Goal: Task Accomplishment & Management: Use online tool/utility

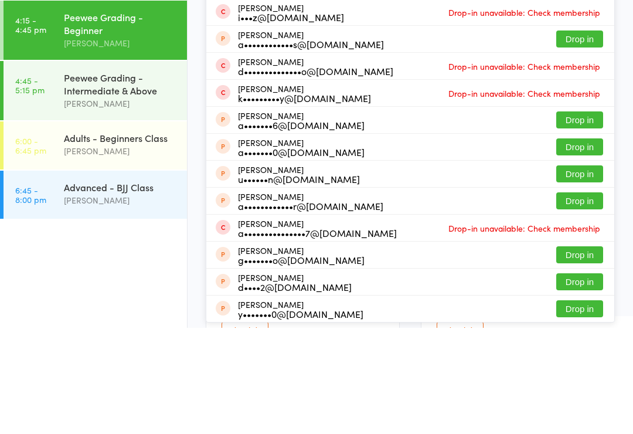
type input "Alia"
click at [581, 40] on button "Check in" at bounding box center [580, 37] width 47 height 17
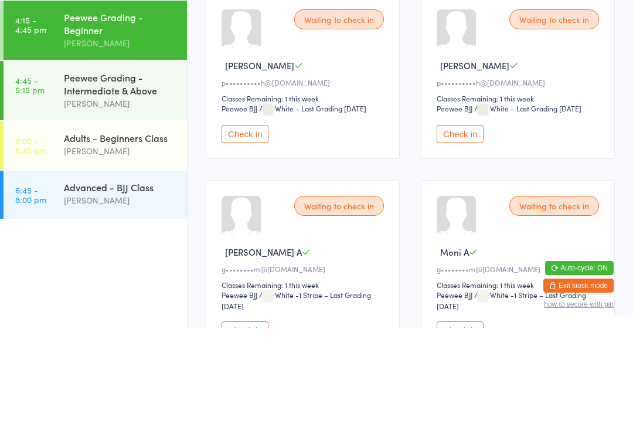
scroll to position [106, 0]
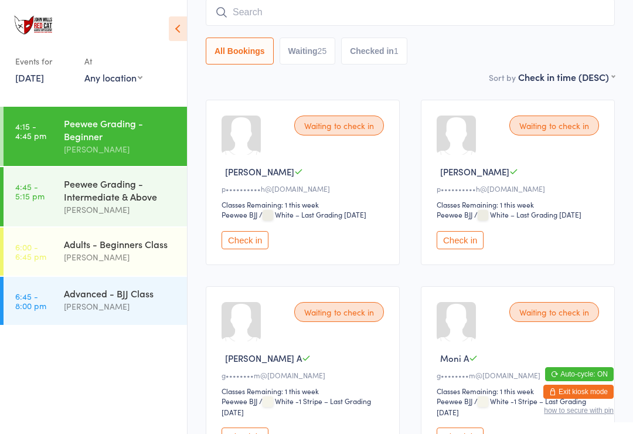
click at [229, 25] on input "search" at bounding box center [410, 12] width 409 height 27
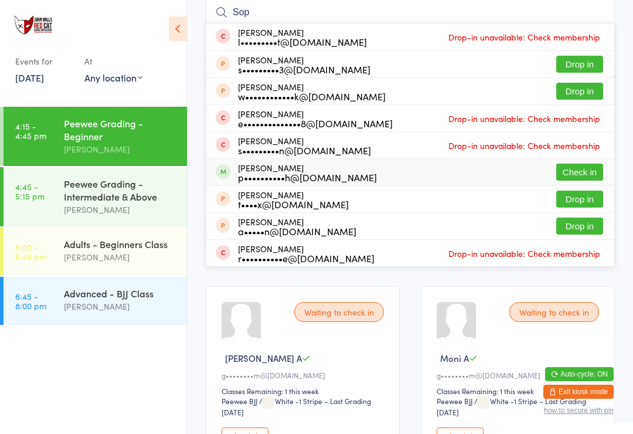
type input "Sop"
click at [229, 175] on span at bounding box center [223, 171] width 15 height 15
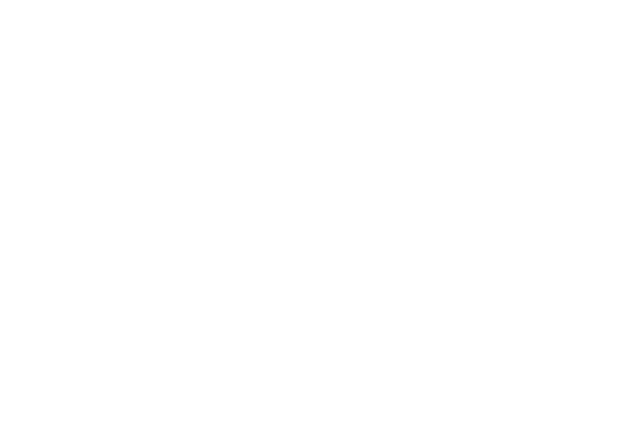
scroll to position [583, 0]
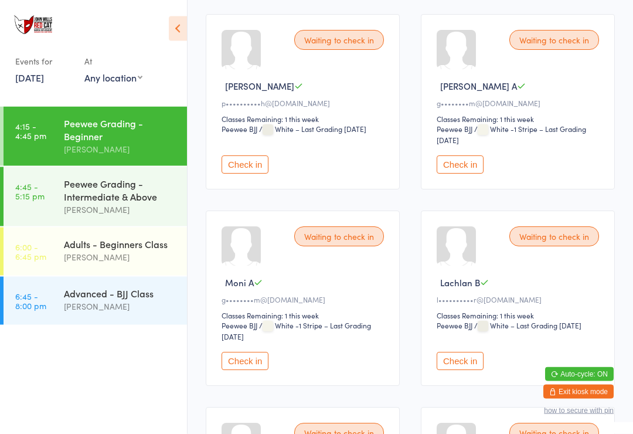
scroll to position [0, 0]
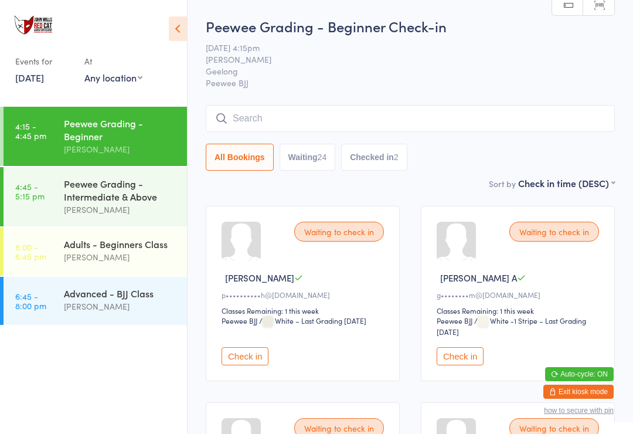
click at [284, 116] on input "search" at bounding box center [410, 118] width 409 height 27
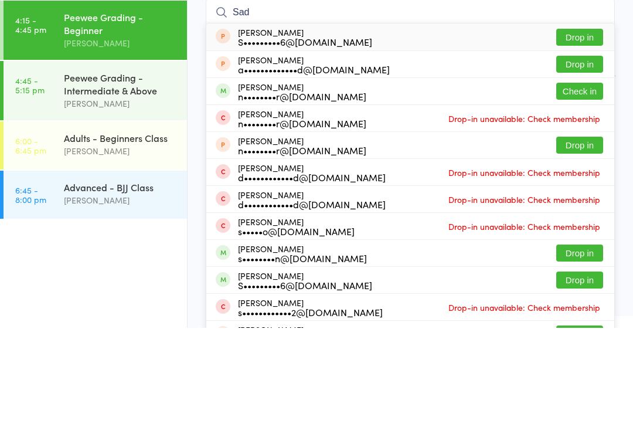
type input "Sad"
click at [585, 189] on button "Check in" at bounding box center [580, 197] width 47 height 17
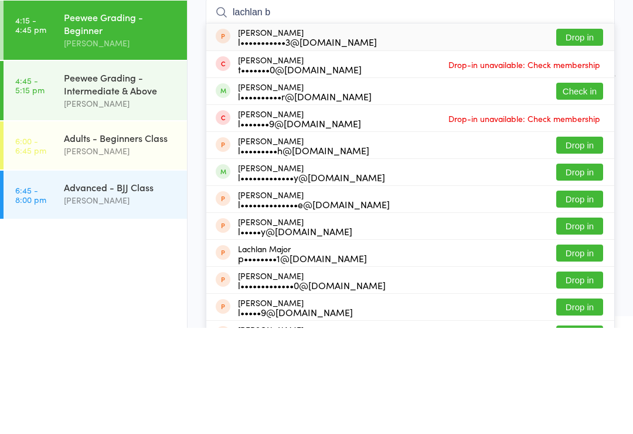
type input "lachlan b"
click at [581, 189] on button "Check in" at bounding box center [580, 197] width 47 height 17
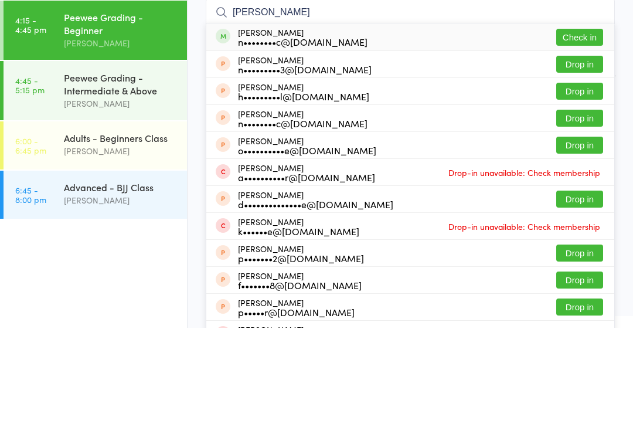
type input "[PERSON_NAME]"
click at [576, 135] on button "Check in" at bounding box center [580, 143] width 47 height 17
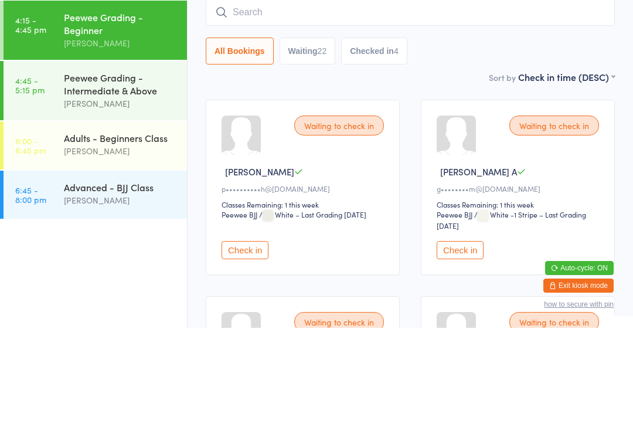
scroll to position [106, 0]
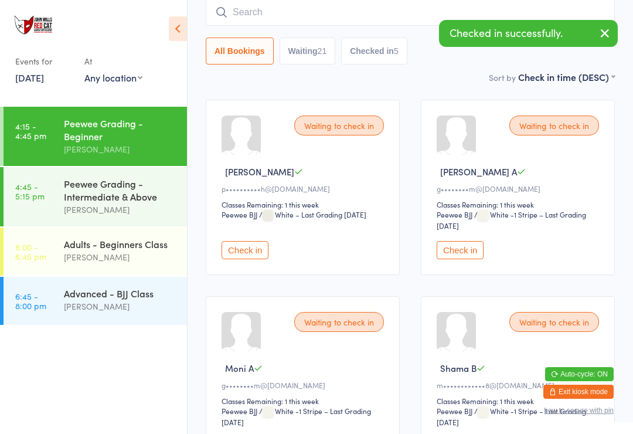
click at [271, 11] on input "search" at bounding box center [410, 12] width 409 height 27
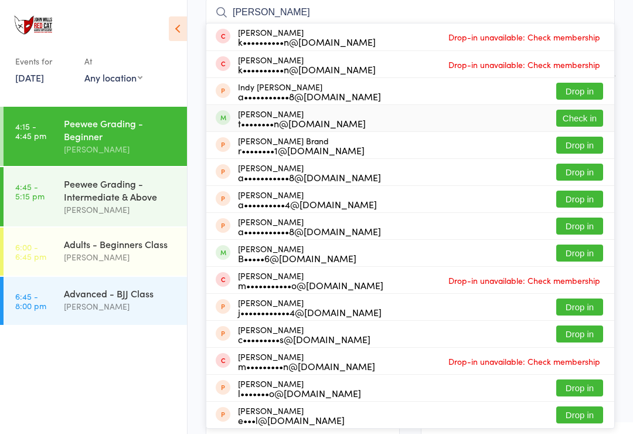
type input "[PERSON_NAME]"
click at [278, 115] on div "[PERSON_NAME] t••••••••n@[DOMAIN_NAME]" at bounding box center [302, 118] width 128 height 19
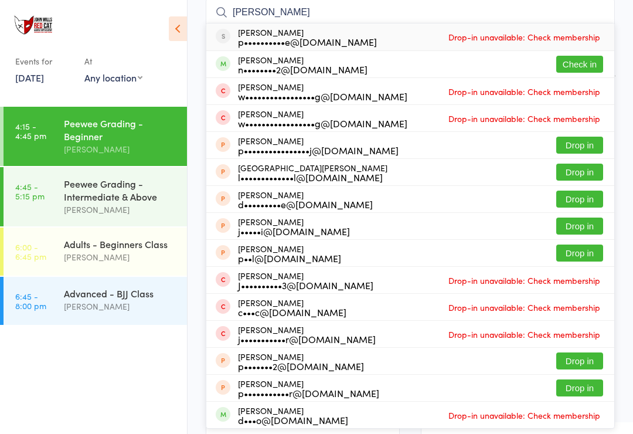
type input "[PERSON_NAME]"
click at [576, 65] on button "Check in" at bounding box center [580, 64] width 47 height 17
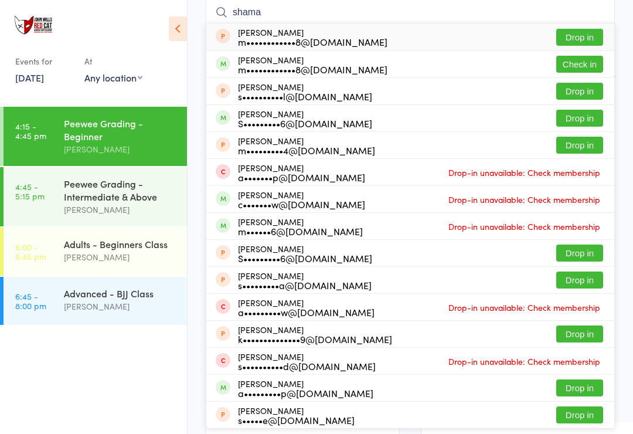
type input "shama"
click at [564, 30] on button "Drop in" at bounding box center [580, 37] width 47 height 17
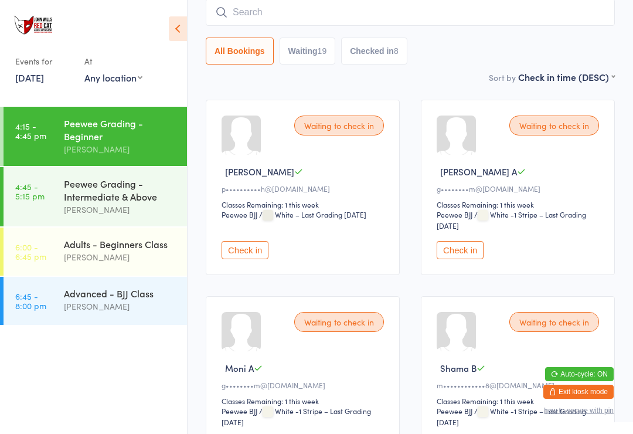
click at [296, 12] on input "search" at bounding box center [410, 12] width 409 height 27
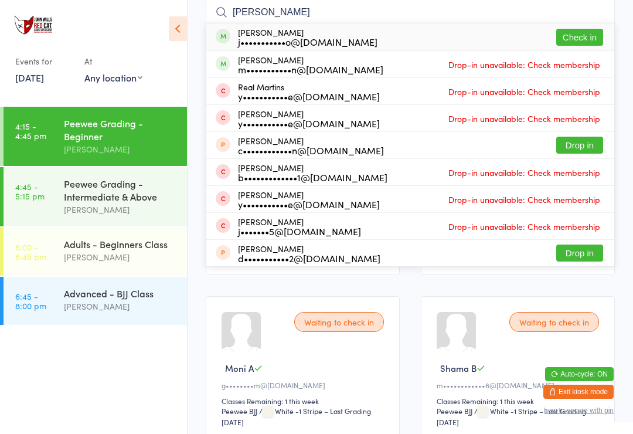
type input "[PERSON_NAME]"
click at [275, 33] on div "[PERSON_NAME] j•••••••••••o@[DOMAIN_NAME]" at bounding box center [308, 37] width 140 height 19
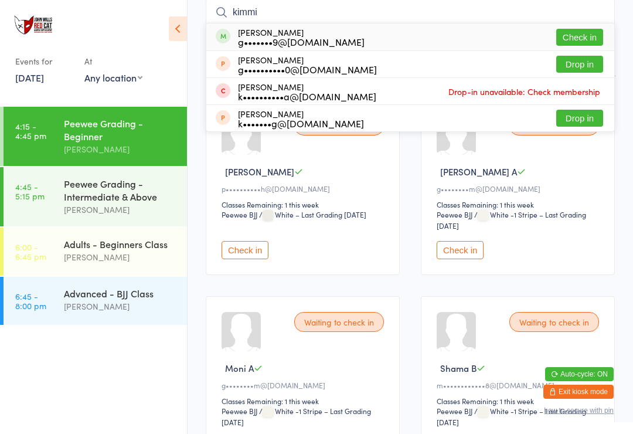
type input "kimmi"
click at [581, 35] on button "Check in" at bounding box center [580, 37] width 47 height 17
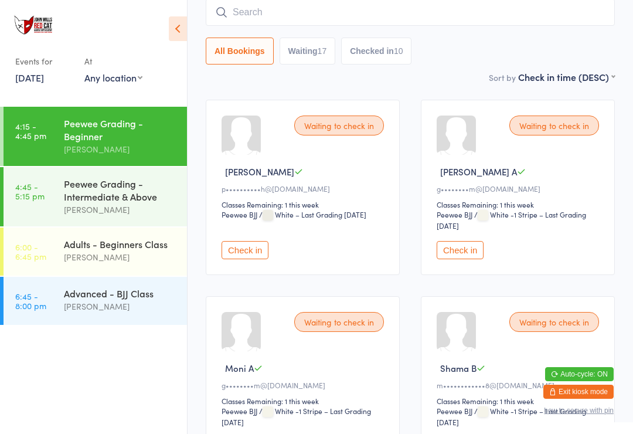
click at [286, 22] on input "search" at bounding box center [410, 12] width 409 height 27
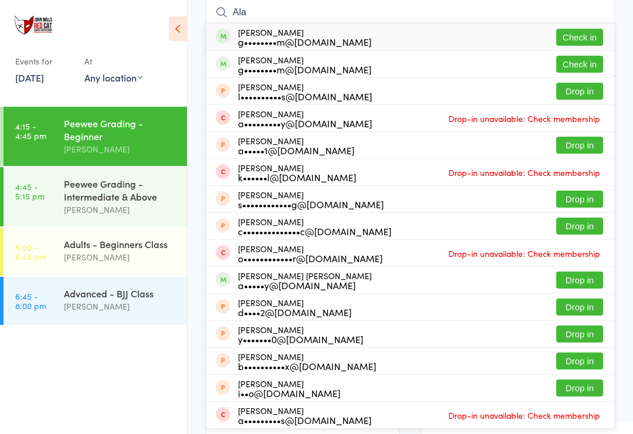
type input "Ala"
click at [588, 36] on button "Check in" at bounding box center [580, 37] width 47 height 17
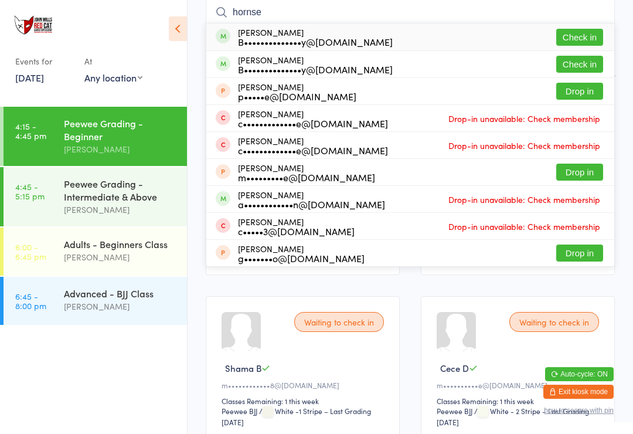
type input "hornse"
click at [575, 38] on button "Check in" at bounding box center [580, 37] width 47 height 17
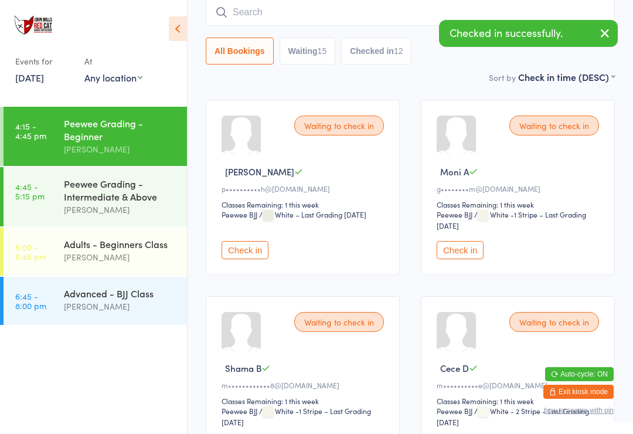
click at [296, 12] on input "search" at bounding box center [410, 12] width 409 height 27
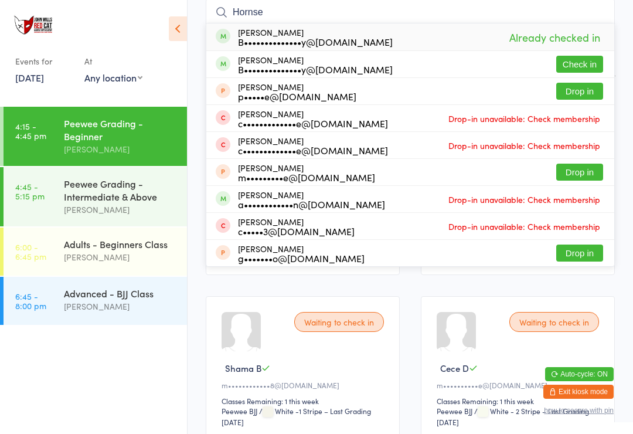
type input "Hornse"
click at [575, 66] on button "Check in" at bounding box center [580, 64] width 47 height 17
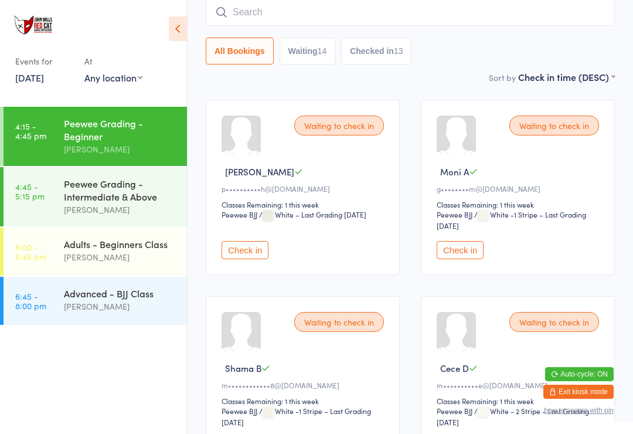
click at [260, 18] on input "search" at bounding box center [410, 12] width 409 height 27
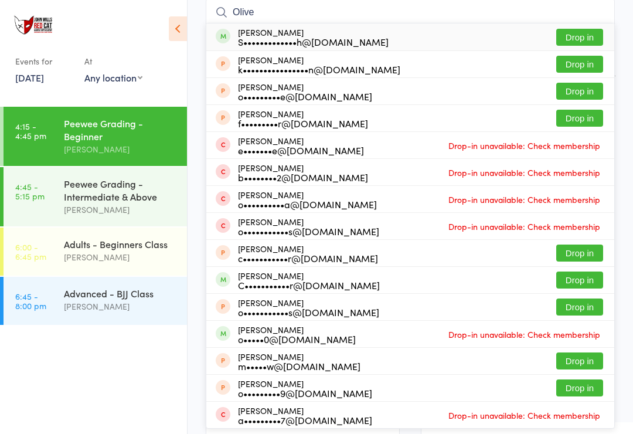
type input "Olive"
click at [572, 34] on button "Drop in" at bounding box center [580, 37] width 47 height 17
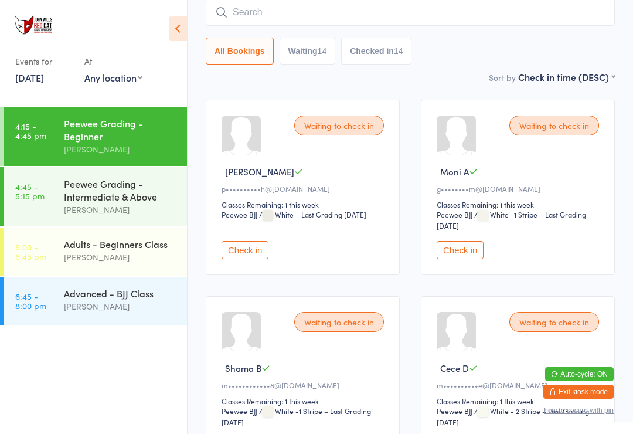
click at [285, 16] on input "search" at bounding box center [410, 12] width 409 height 27
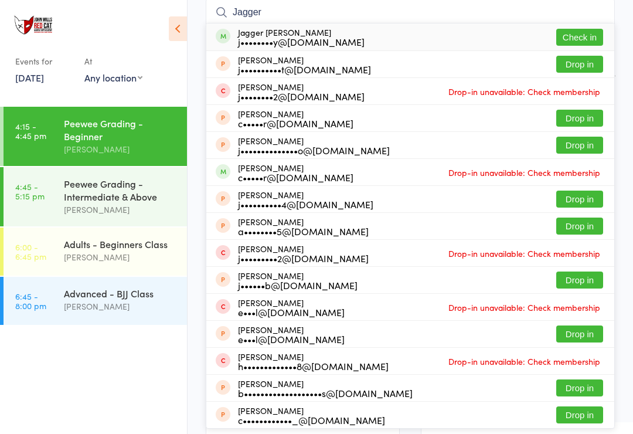
type input "Jagger"
click at [584, 36] on button "Check in" at bounding box center [580, 37] width 47 height 17
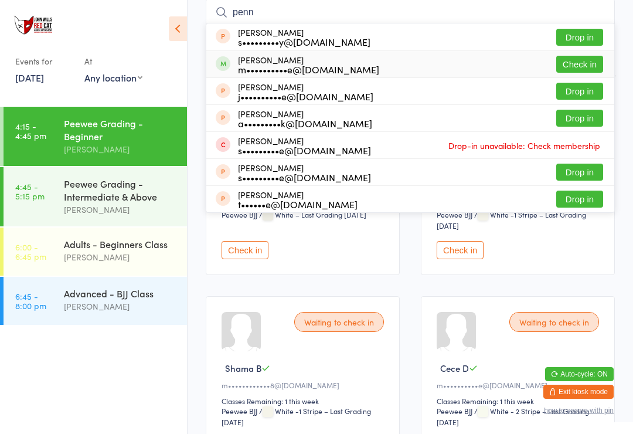
type input "penn"
click at [362, 68] on div "[PERSON_NAME] m••••••••••e@[DOMAIN_NAME] Check in" at bounding box center [410, 64] width 408 height 26
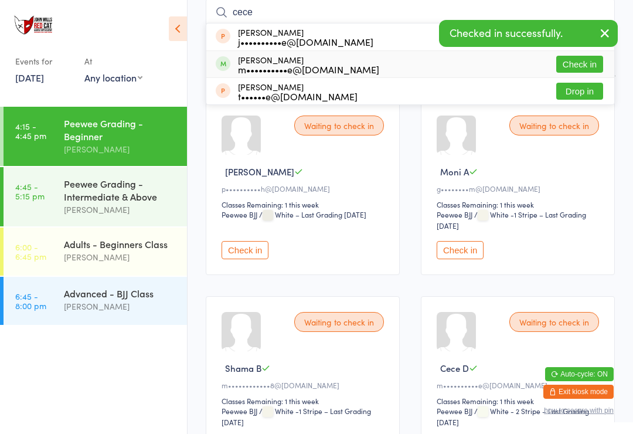
type input "cece"
click at [343, 67] on div "[PERSON_NAME] m••••••••••e@[DOMAIN_NAME] Check in" at bounding box center [410, 64] width 408 height 26
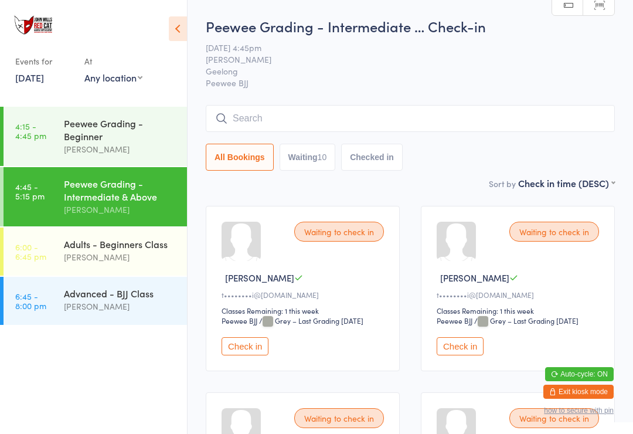
click at [277, 116] on input "search" at bounding box center [410, 118] width 409 height 27
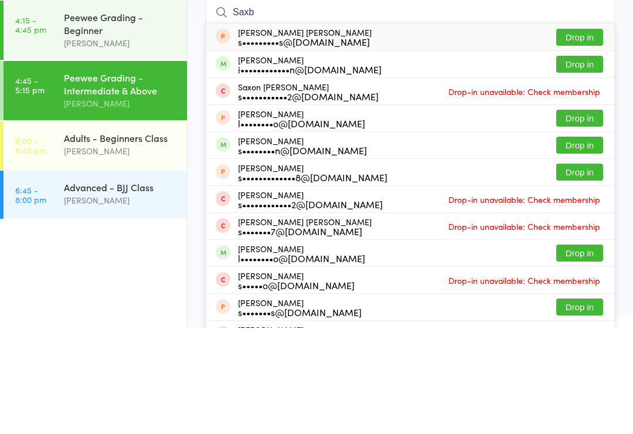
type input "Saxb"
click at [582, 162] on button "Drop in" at bounding box center [580, 170] width 47 height 17
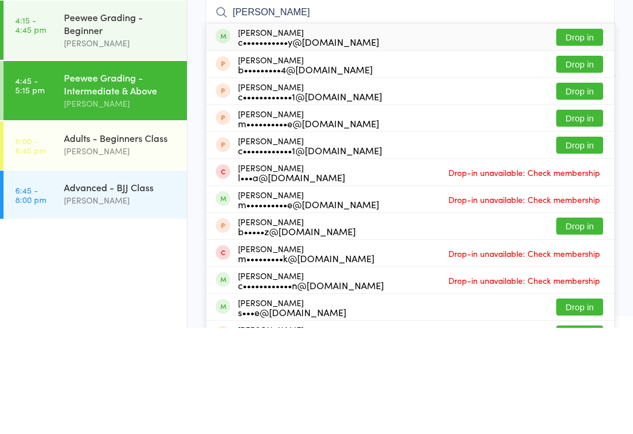
type input "[PERSON_NAME]"
click at [354, 130] on div "[PERSON_NAME] c•••••••••••y@[DOMAIN_NAME] Drop in" at bounding box center [410, 143] width 408 height 27
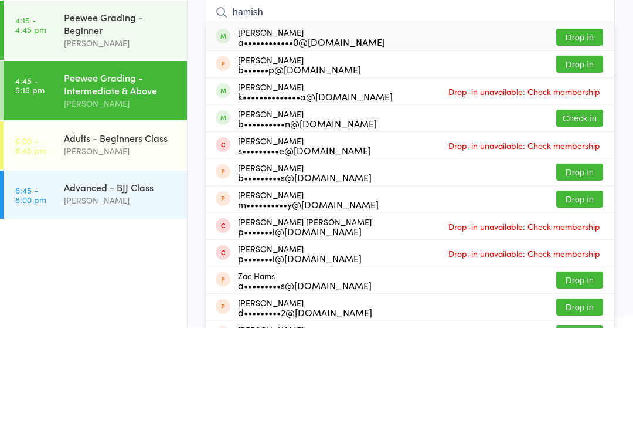
type input "hamish"
click at [580, 216] on button "Check in" at bounding box center [580, 224] width 47 height 17
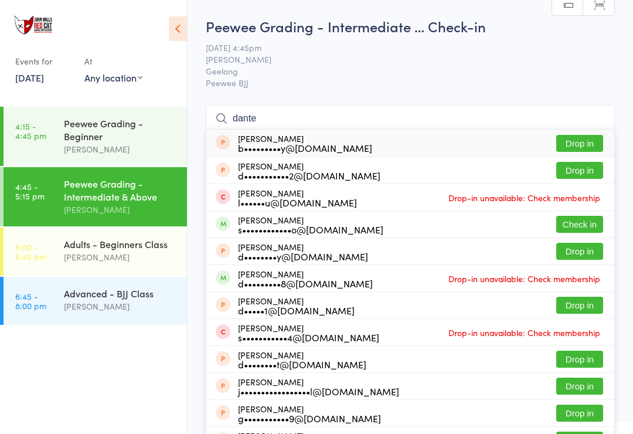
click at [464, 113] on input "dante" at bounding box center [410, 118] width 409 height 27
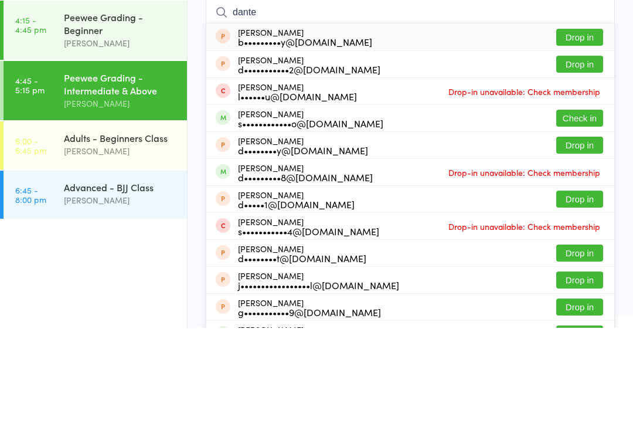
type input "dante"
click at [586, 216] on button "Check in" at bounding box center [580, 224] width 47 height 17
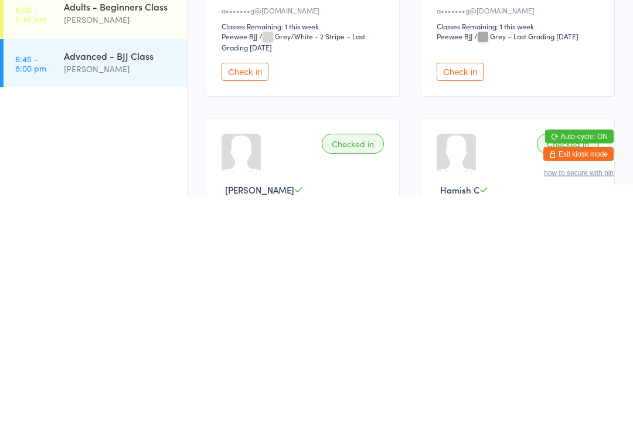
scroll to position [13, 0]
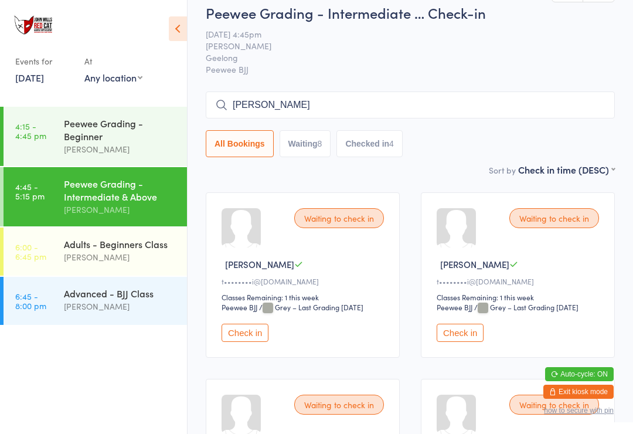
type input "[PERSON_NAME]"
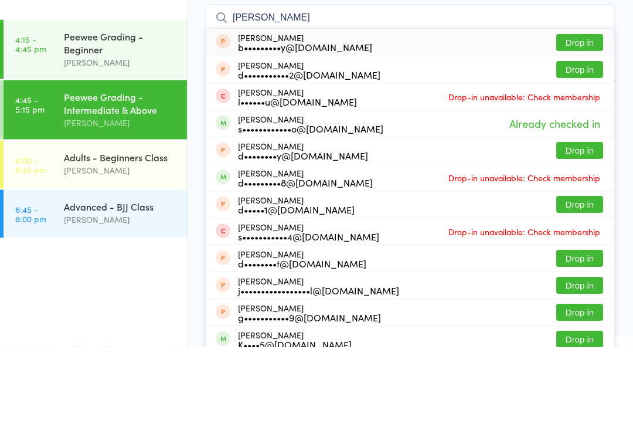
scroll to position [19, 0]
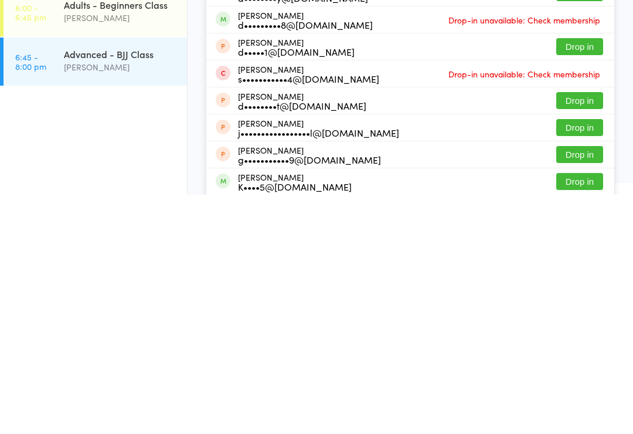
click at [117, 300] on div "[PERSON_NAME]" at bounding box center [120, 306] width 113 height 13
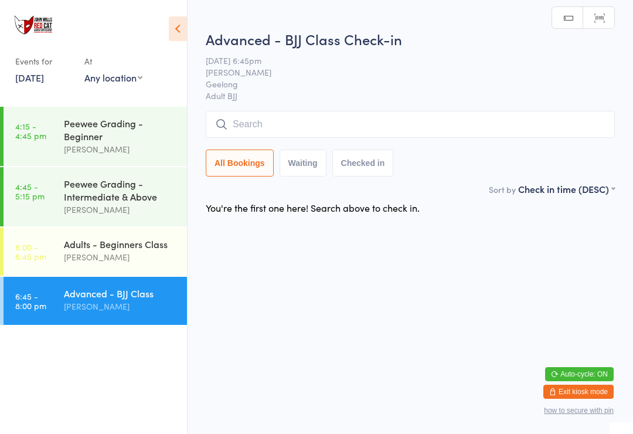
click at [313, 123] on input "search" at bounding box center [410, 124] width 409 height 27
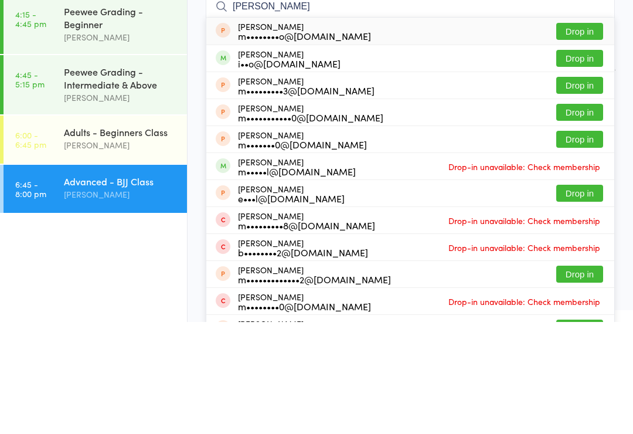
type input "[PERSON_NAME]"
click at [581, 135] on button "Drop in" at bounding box center [580, 143] width 47 height 17
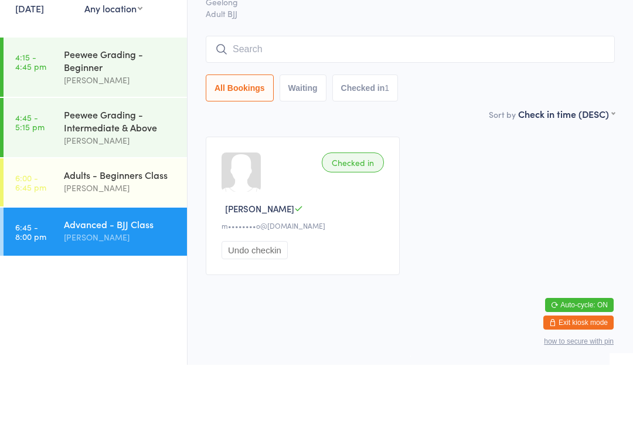
click at [127, 177] on div "Peewee Grading - Intermediate & Above" at bounding box center [120, 190] width 113 height 26
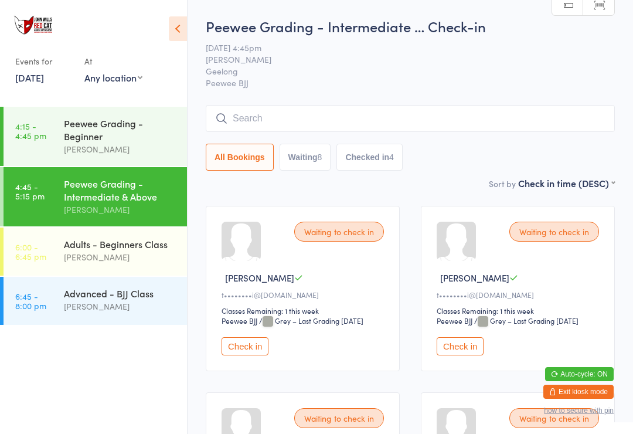
click at [233, 117] on input "search" at bounding box center [410, 118] width 409 height 27
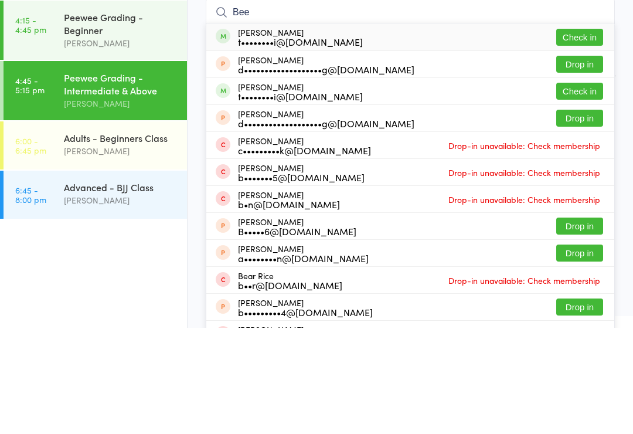
type input "Bee"
click at [249, 134] on div "[PERSON_NAME] t••••••••i@[DOMAIN_NAME]" at bounding box center [300, 143] width 125 height 19
type input "Bee"
click at [250, 188] on div "[PERSON_NAME] t••••••••i@[DOMAIN_NAME]" at bounding box center [300, 197] width 125 height 19
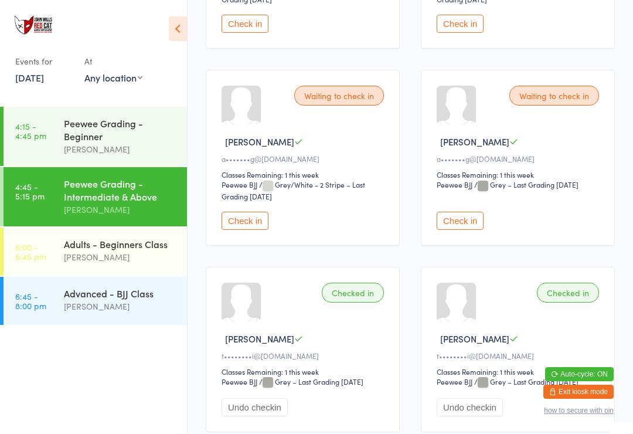
scroll to position [22, 0]
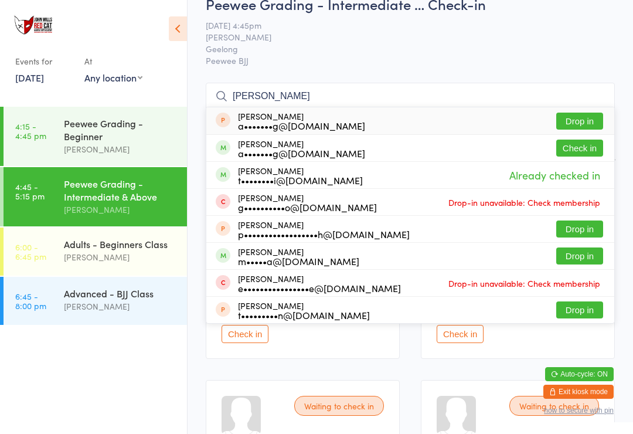
type input "[PERSON_NAME]"
click at [303, 117] on div "[PERSON_NAME] Seear a•••••••g@[DOMAIN_NAME]" at bounding box center [301, 120] width 127 height 19
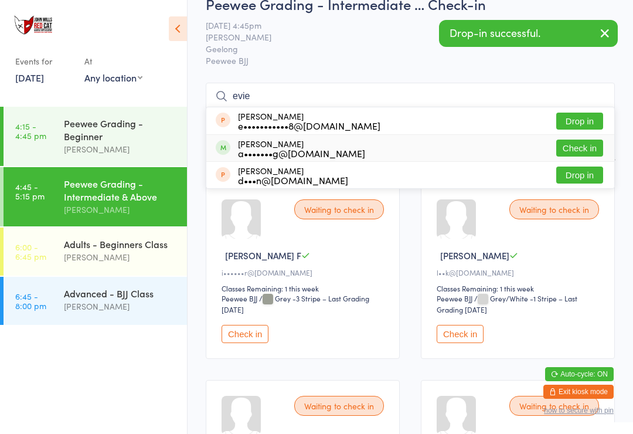
type input "evie"
click at [277, 150] on div "a•••••••g@[DOMAIN_NAME]" at bounding box center [301, 152] width 127 height 9
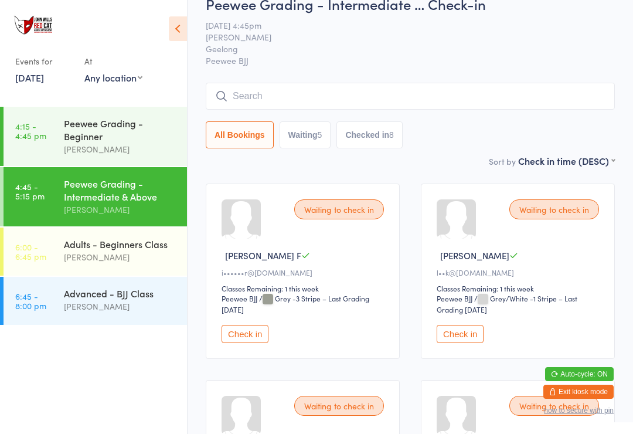
click at [509, 84] on input "search" at bounding box center [410, 96] width 409 height 27
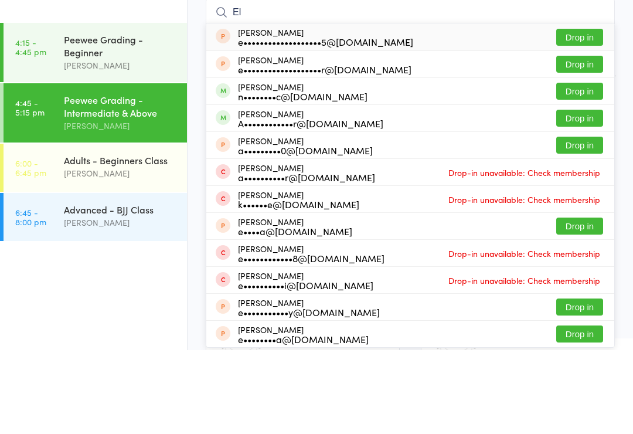
type input "E"
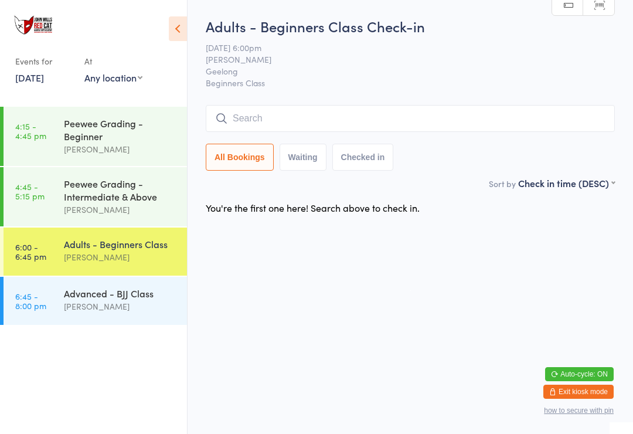
click at [265, 117] on input "search" at bounding box center [410, 118] width 409 height 27
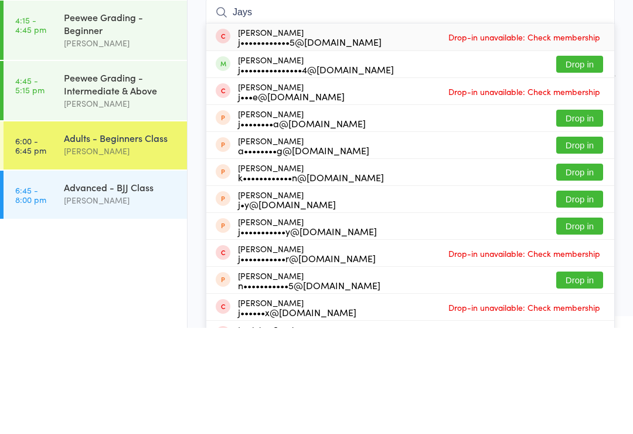
type input "Jays"
click at [585, 162] on button "Drop in" at bounding box center [580, 170] width 47 height 17
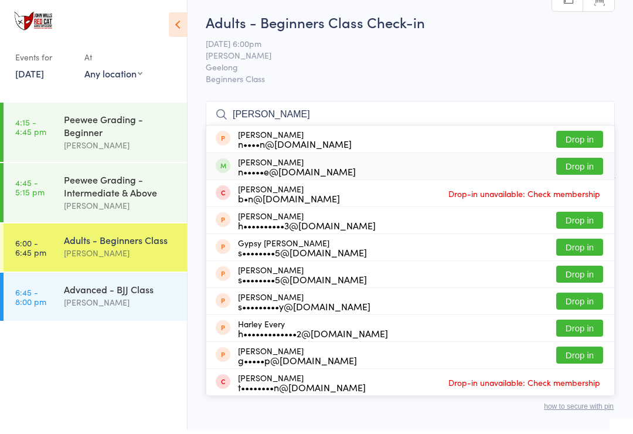
type input "[PERSON_NAME]"
click at [329, 171] on div "n•••••e@[DOMAIN_NAME]" at bounding box center [297, 175] width 118 height 9
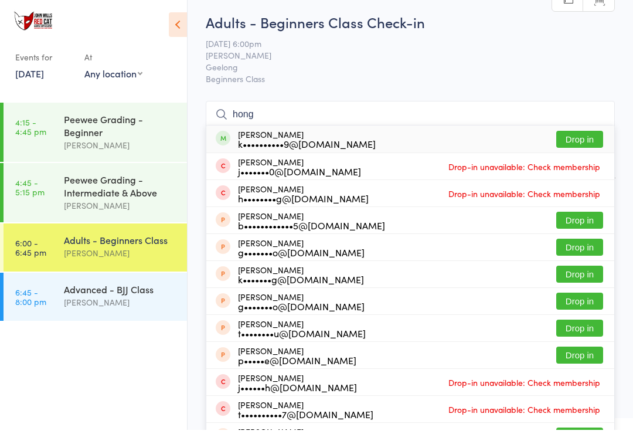
type input "hong"
click at [572, 137] on button "Drop in" at bounding box center [580, 143] width 47 height 17
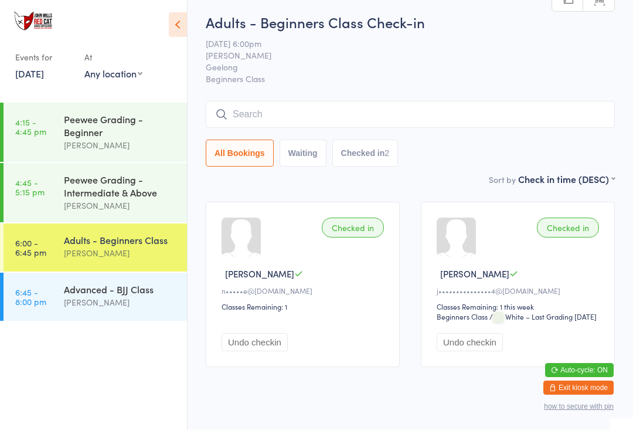
scroll to position [4, 0]
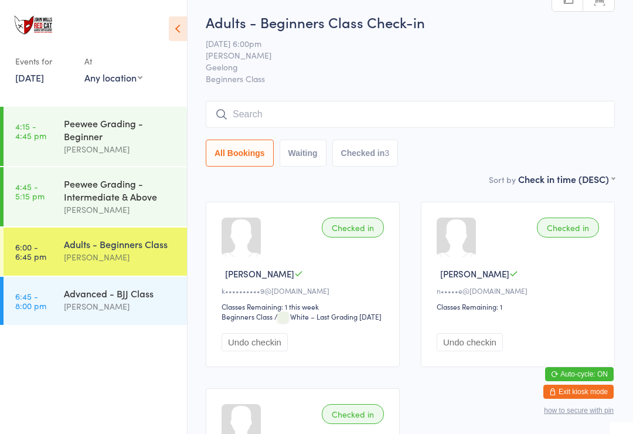
click at [447, 145] on div "All Bookings Waiting Checked in 3" at bounding box center [410, 153] width 409 height 27
click at [409, 117] on input "search" at bounding box center [410, 114] width 409 height 27
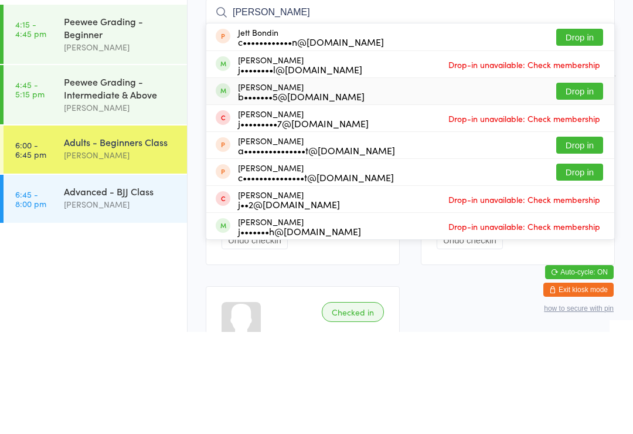
type input "[PERSON_NAME]"
click at [586, 185] on button "Drop in" at bounding box center [580, 193] width 47 height 17
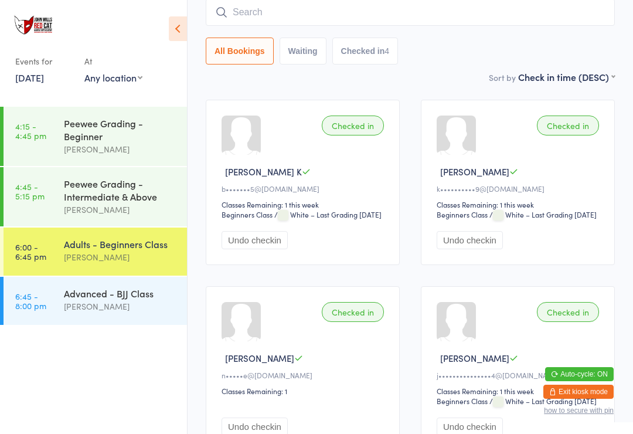
click at [395, 16] on input "search" at bounding box center [410, 12] width 409 height 27
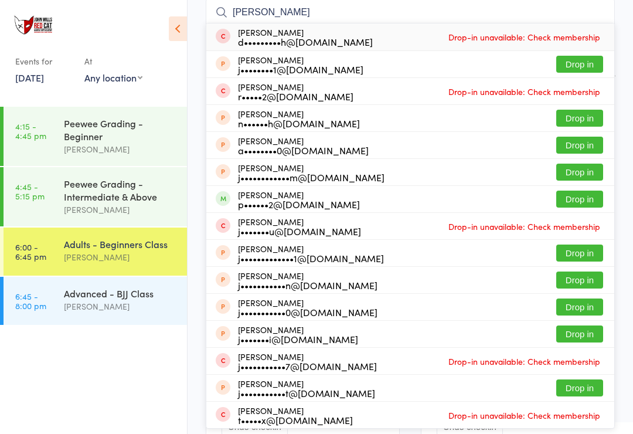
type input "[PERSON_NAME]"
click at [589, 171] on button "Drop in" at bounding box center [580, 172] width 47 height 17
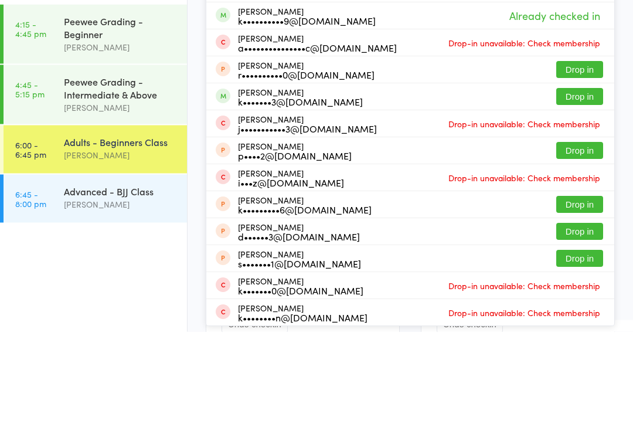
type input "kai"
click at [585, 191] on button "Drop in" at bounding box center [580, 199] width 47 height 17
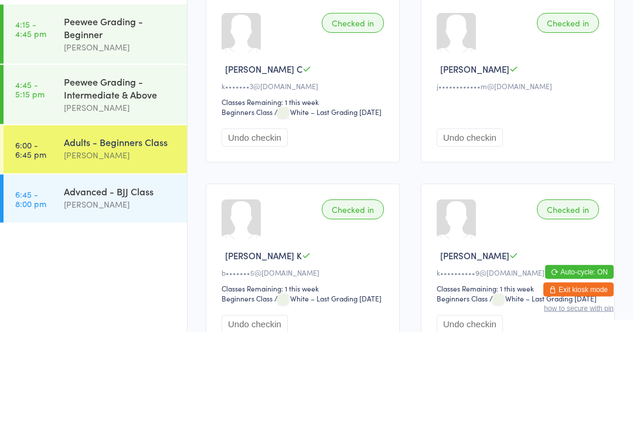
scroll to position [13, 0]
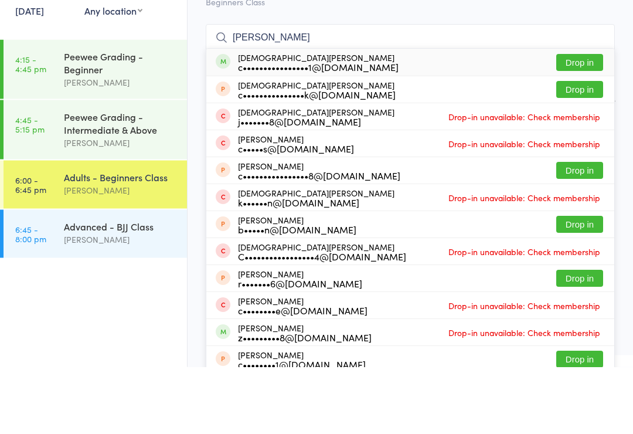
type input "[PERSON_NAME]"
click at [571, 121] on button "Drop in" at bounding box center [580, 129] width 47 height 17
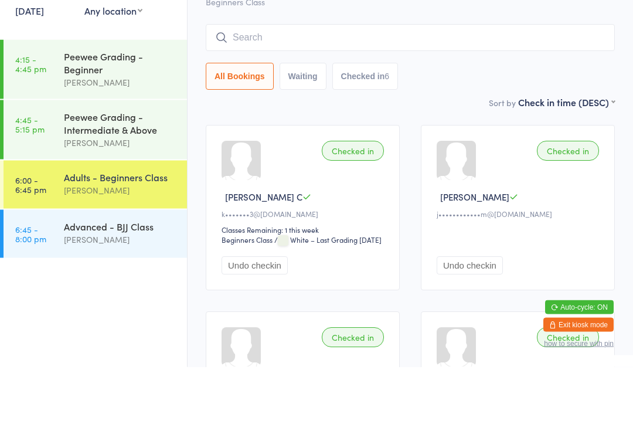
scroll to position [81, 0]
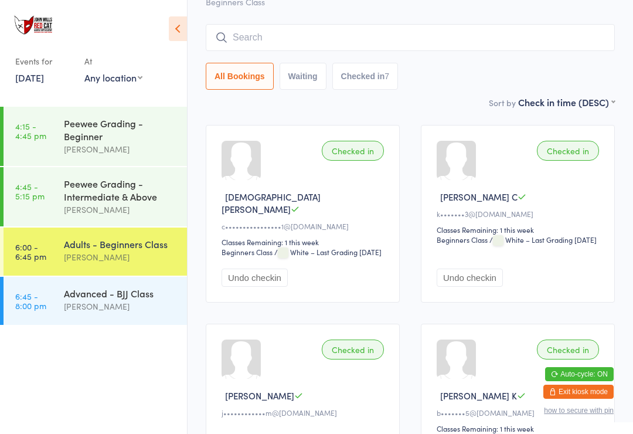
click at [470, 38] on input "search" at bounding box center [410, 37] width 409 height 27
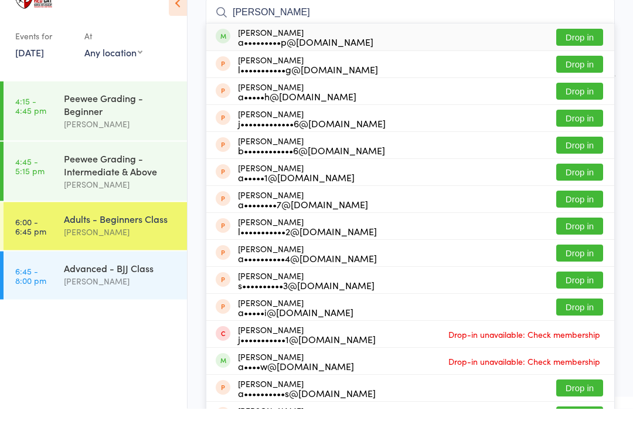
type input "[PERSON_NAME]"
click at [586, 55] on button "Drop in" at bounding box center [580, 63] width 47 height 17
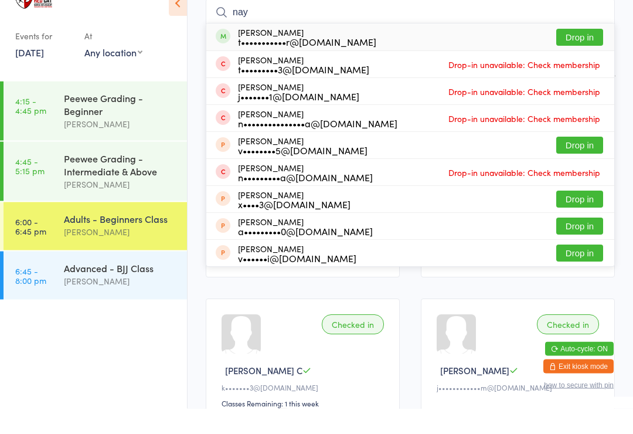
type input "nay"
click at [579, 55] on button "Drop in" at bounding box center [580, 63] width 47 height 17
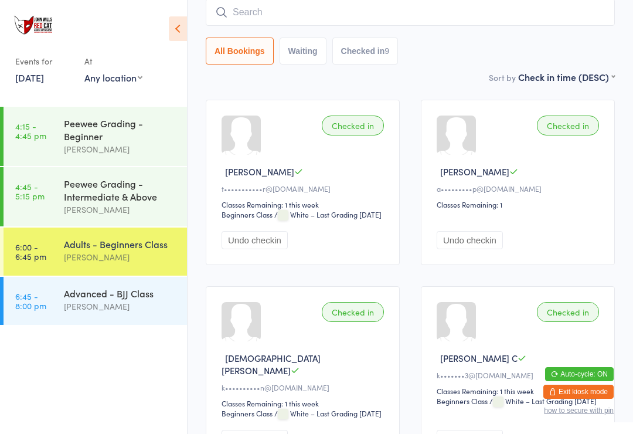
click at [107, 294] on div "Advanced - BJJ Class" at bounding box center [120, 293] width 113 height 13
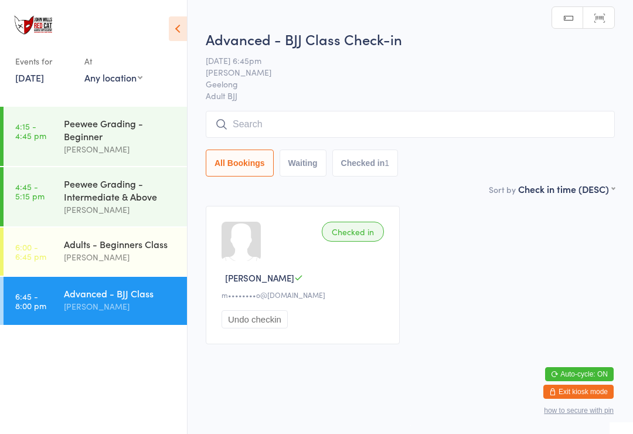
click at [264, 125] on input "search" at bounding box center [410, 124] width 409 height 27
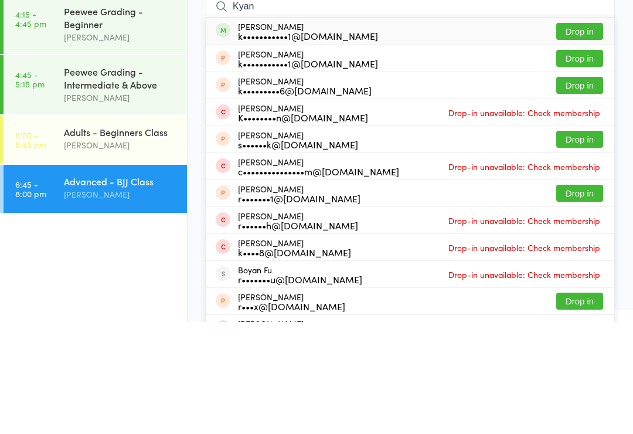
type input "Kyan"
click at [578, 135] on button "Drop in" at bounding box center [580, 143] width 47 height 17
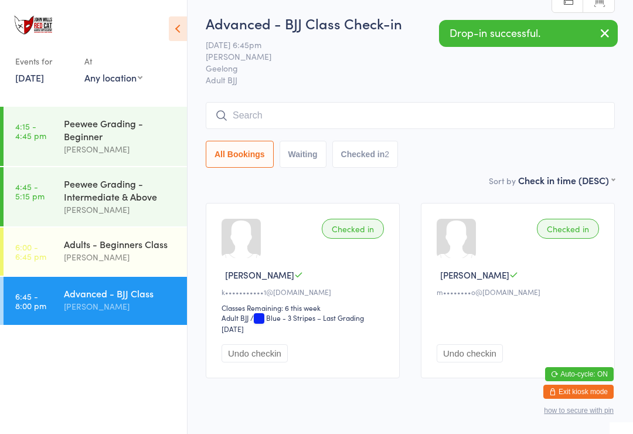
click at [247, 111] on input "search" at bounding box center [410, 115] width 409 height 27
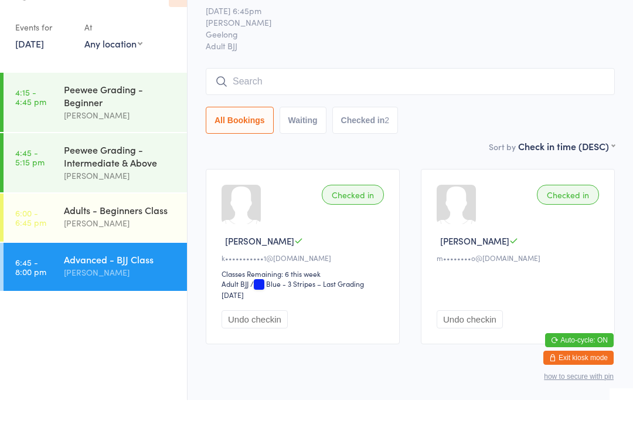
click at [316, 102] on input "search" at bounding box center [410, 115] width 409 height 27
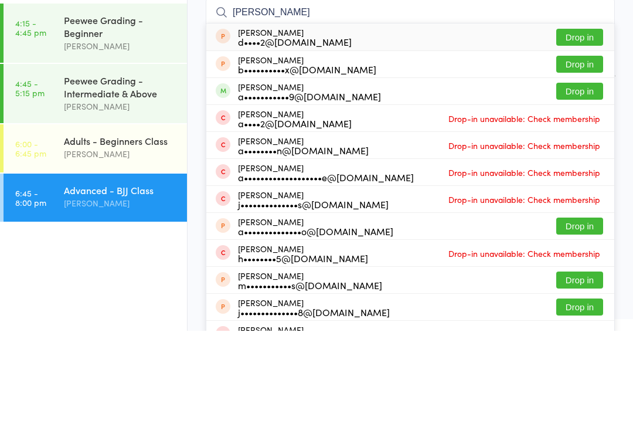
type input "[PERSON_NAME]"
click at [575, 186] on button "Drop in" at bounding box center [580, 194] width 47 height 17
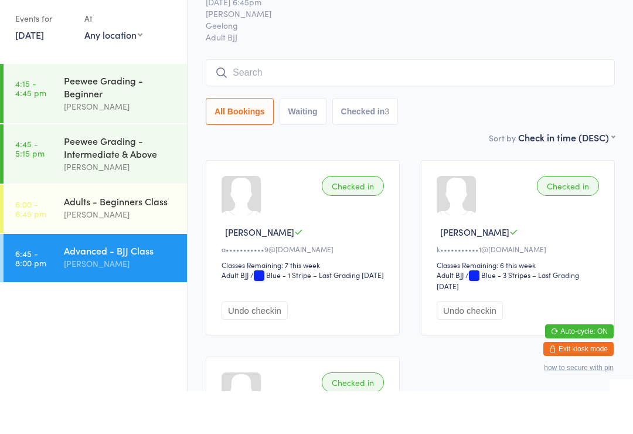
scroll to position [0, 0]
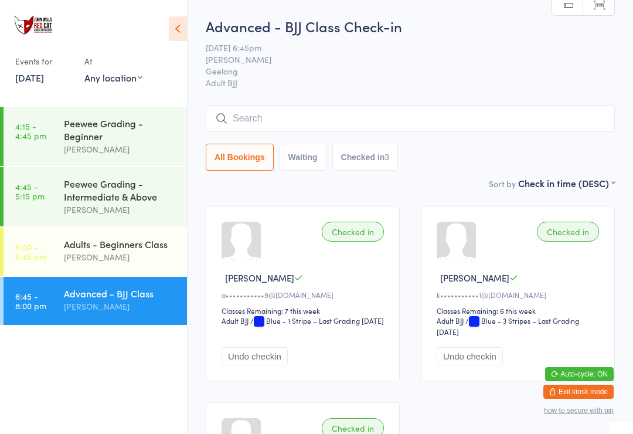
click at [284, 121] on input "search" at bounding box center [410, 118] width 409 height 27
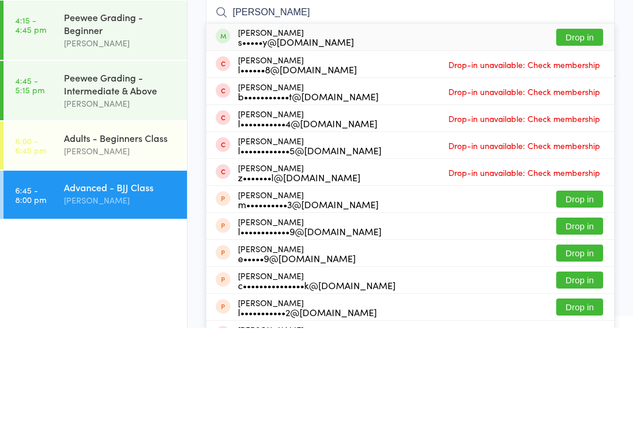
type input "[PERSON_NAME]"
click at [576, 135] on button "Drop in" at bounding box center [580, 143] width 47 height 17
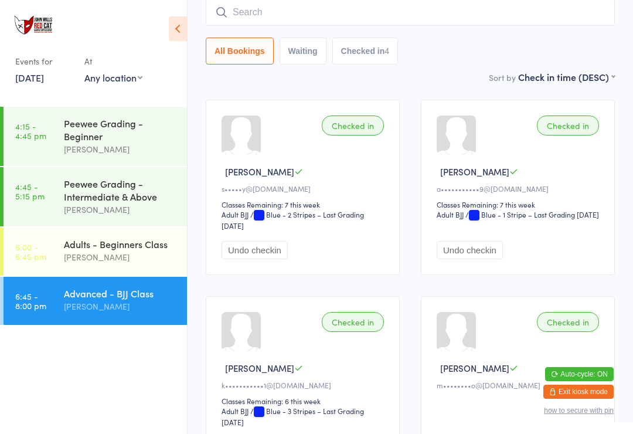
click at [324, 9] on input "search" at bounding box center [410, 12] width 409 height 27
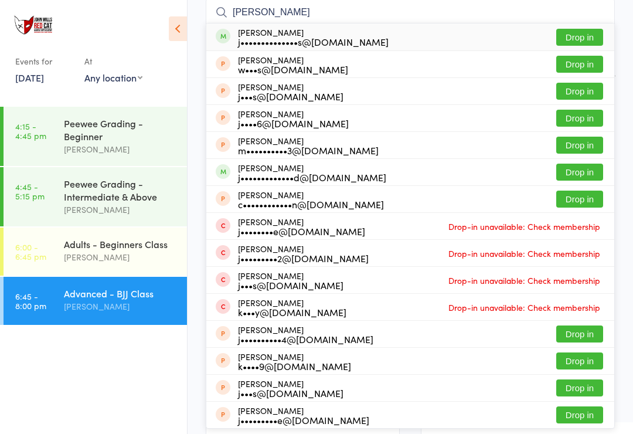
type input "[PERSON_NAME]"
click at [572, 37] on button "Drop in" at bounding box center [580, 37] width 47 height 17
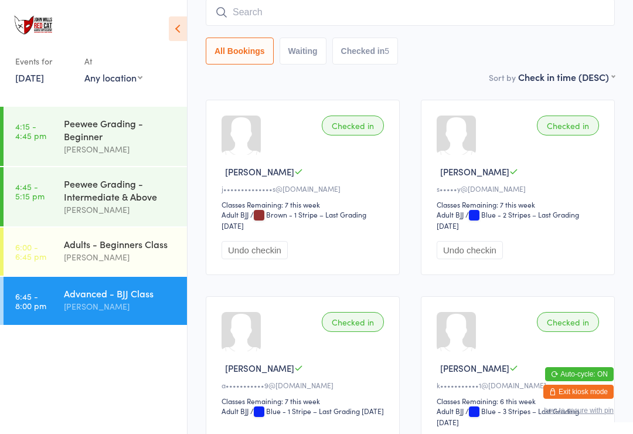
click at [398, 16] on input "search" at bounding box center [410, 12] width 409 height 27
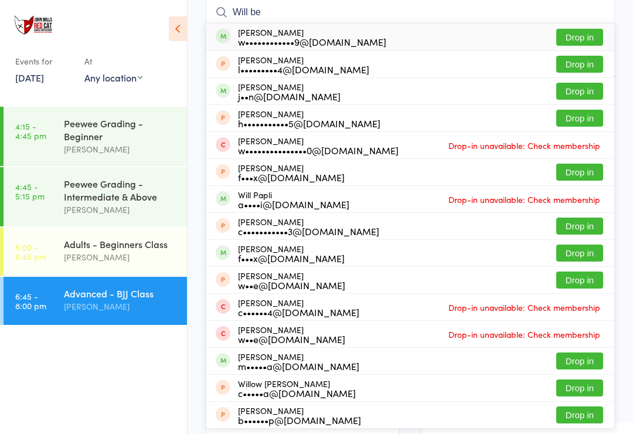
type input "Will be"
click at [577, 36] on button "Drop in" at bounding box center [580, 37] width 47 height 17
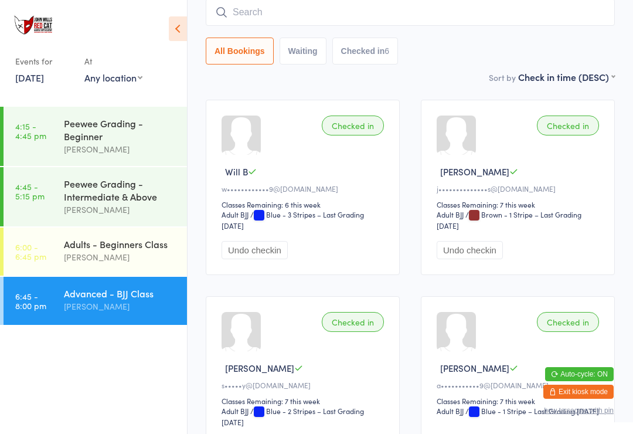
click at [240, 18] on input "search" at bounding box center [410, 12] width 409 height 27
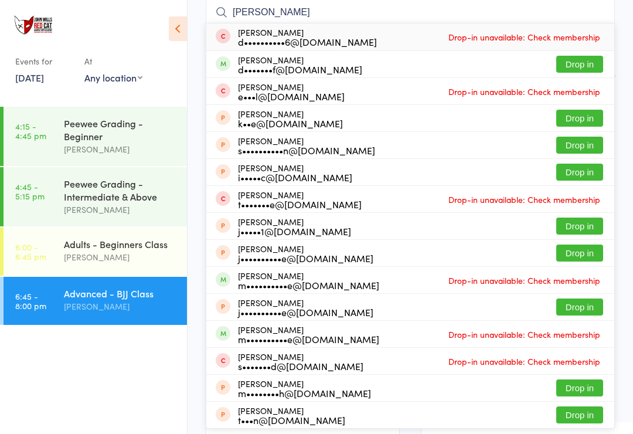
type input "[PERSON_NAME]"
click at [579, 64] on button "Drop in" at bounding box center [580, 64] width 47 height 17
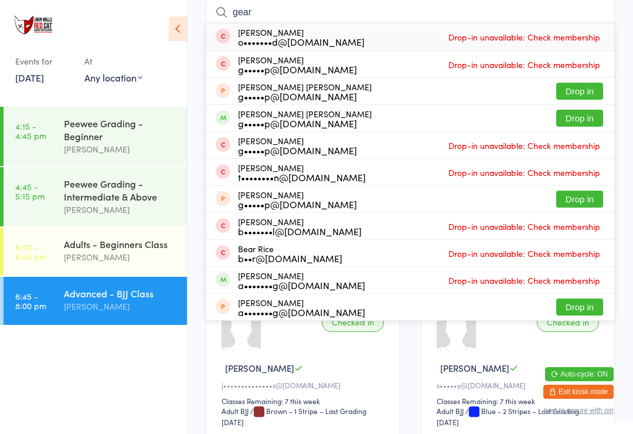
type input "gear"
click at [576, 116] on button "Drop in" at bounding box center [580, 118] width 47 height 17
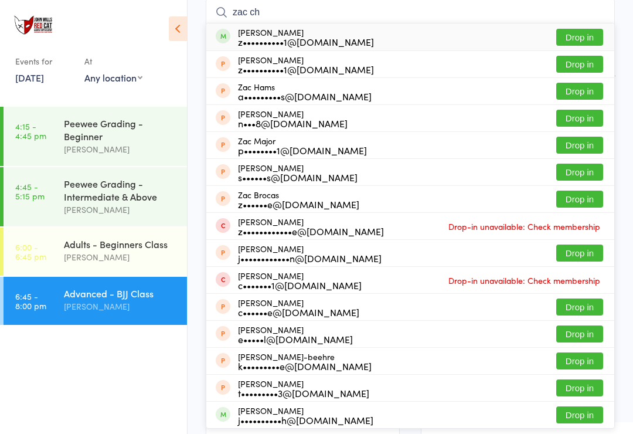
type input "zac ch"
click at [579, 29] on button "Drop in" at bounding box center [580, 37] width 47 height 17
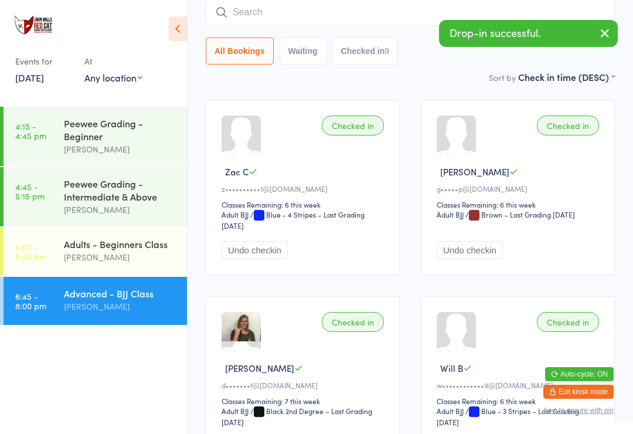
click at [231, 13] on input "search" at bounding box center [410, 12] width 409 height 27
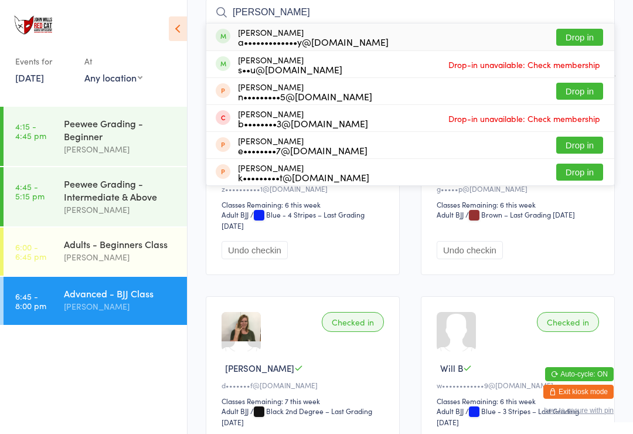
type input "[PERSON_NAME]"
click at [570, 40] on button "Drop in" at bounding box center [580, 37] width 47 height 17
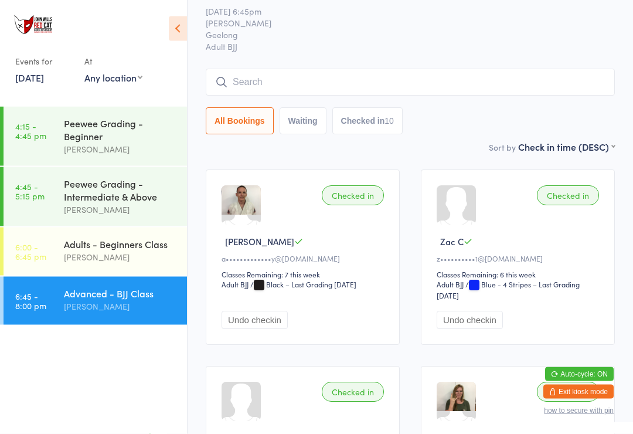
scroll to position [27, 0]
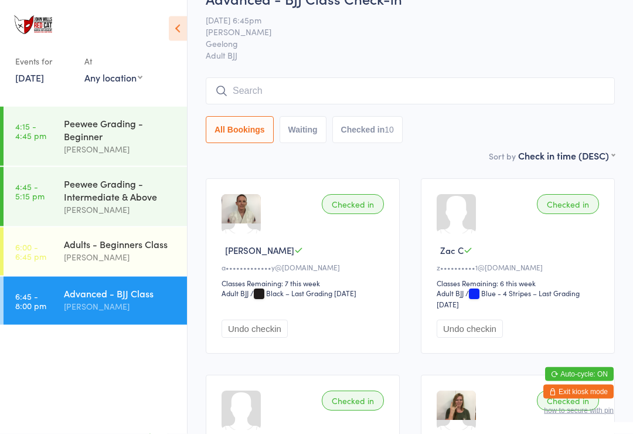
click at [412, 94] on input "search" at bounding box center [410, 91] width 409 height 27
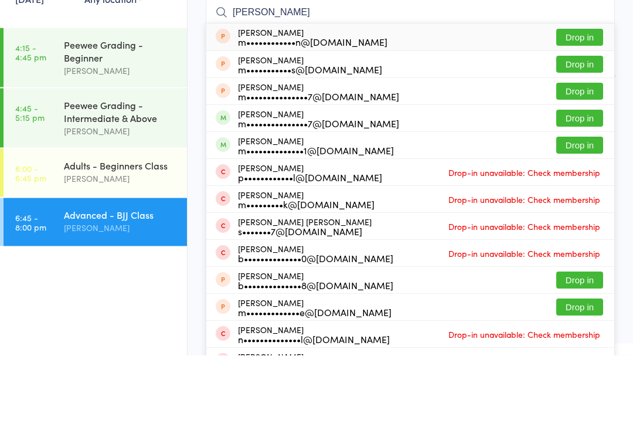
type input "[PERSON_NAME]"
click at [586, 162] on button "Drop in" at bounding box center [580, 170] width 47 height 17
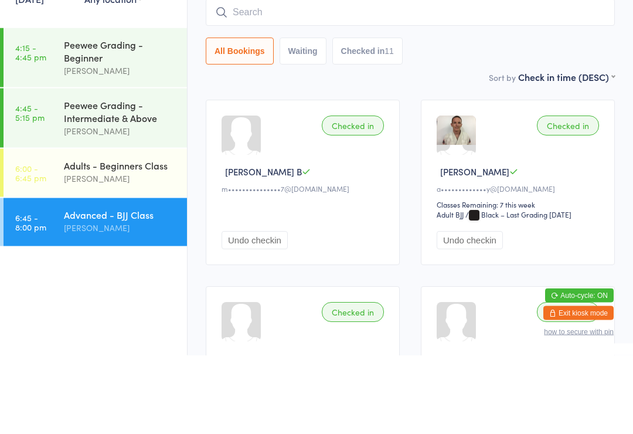
click at [320, 78] on input "search" at bounding box center [410, 91] width 409 height 27
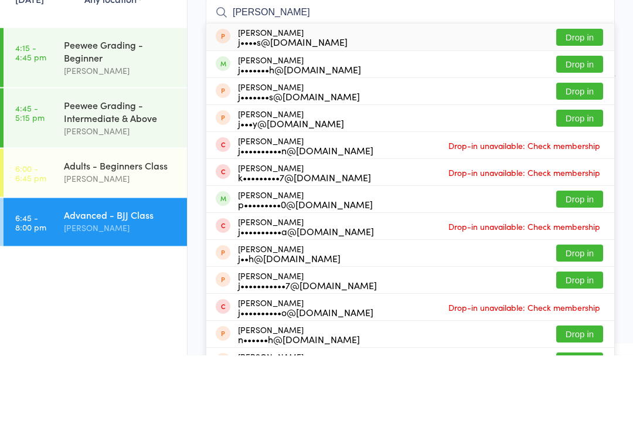
type input "[PERSON_NAME]"
click at [589, 135] on button "Drop in" at bounding box center [580, 143] width 47 height 17
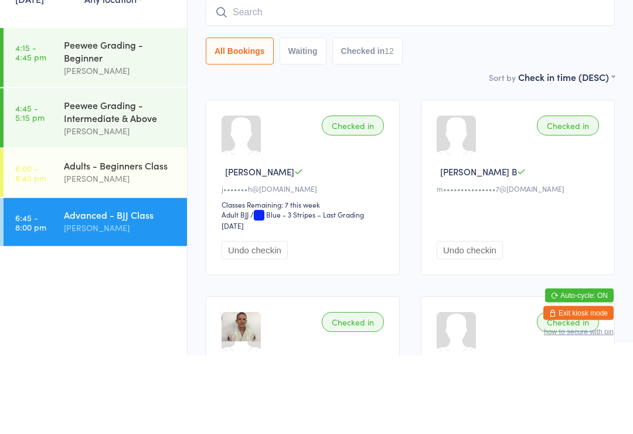
click at [248, 78] on input "search" at bounding box center [410, 91] width 409 height 27
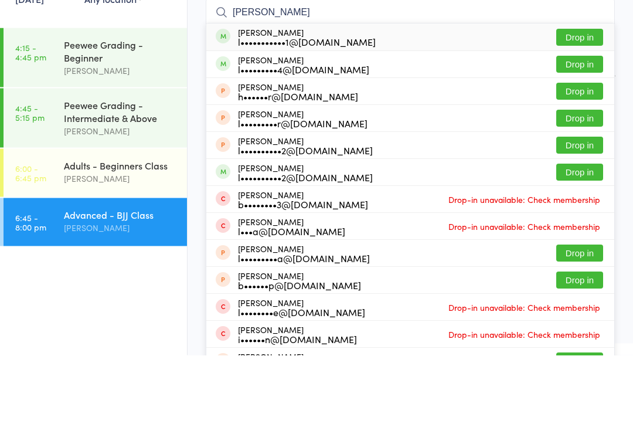
type input "[PERSON_NAME]"
click at [579, 108] on button "Drop in" at bounding box center [580, 116] width 47 height 17
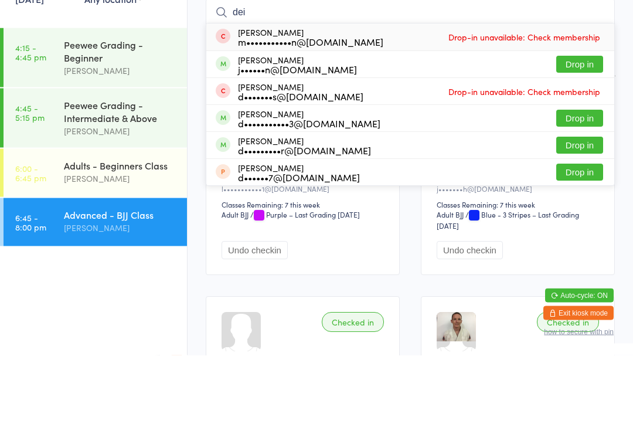
type input "dei"
click at [581, 135] on button "Drop in" at bounding box center [580, 143] width 47 height 17
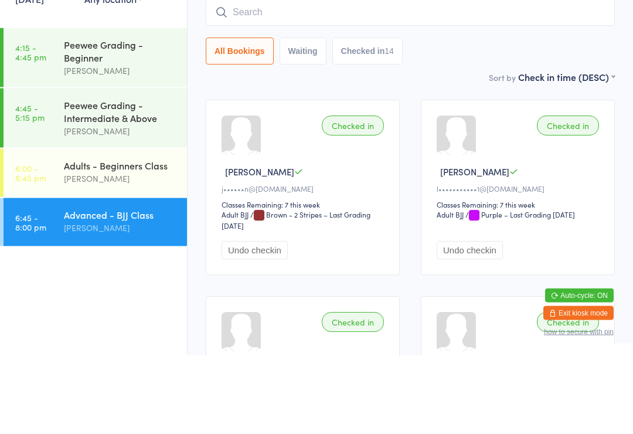
click at [257, 78] on input "search" at bounding box center [410, 91] width 409 height 27
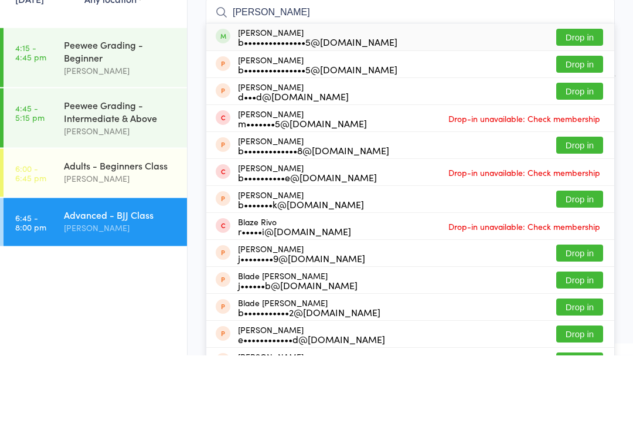
type input "[PERSON_NAME]"
click at [575, 108] on button "Drop in" at bounding box center [580, 116] width 47 height 17
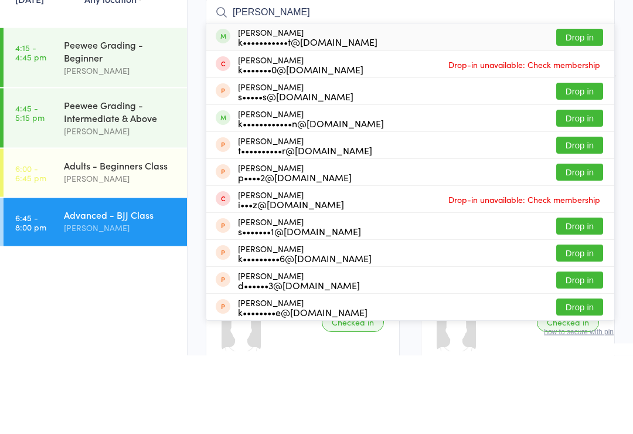
type input "[PERSON_NAME]"
click at [567, 108] on button "Drop in" at bounding box center [580, 116] width 47 height 17
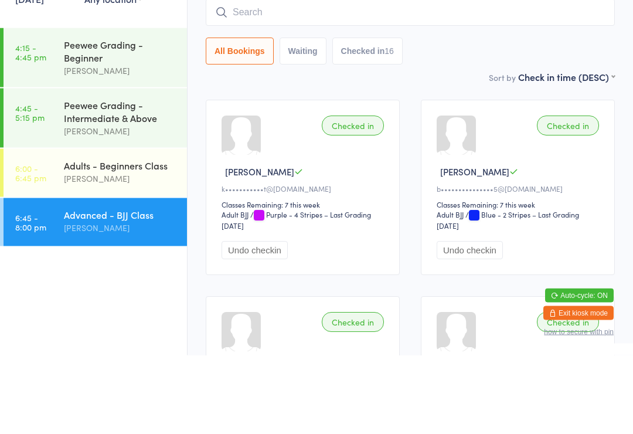
click at [260, 78] on input "search" at bounding box center [410, 91] width 409 height 27
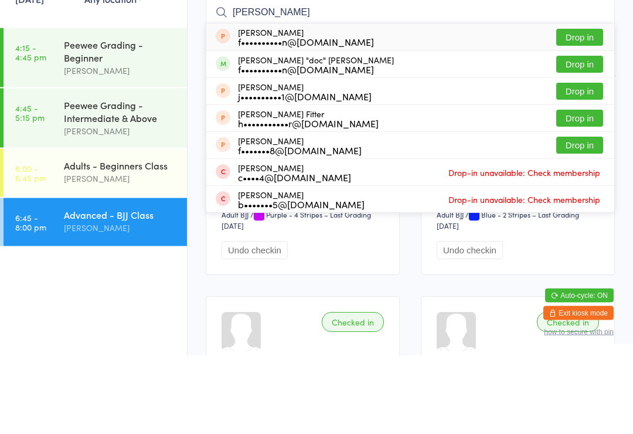
type input "[PERSON_NAME]"
click at [573, 108] on button "Drop in" at bounding box center [580, 116] width 47 height 17
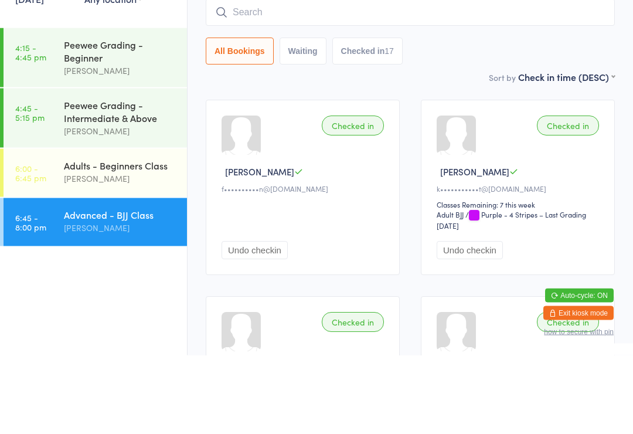
click at [340, 283] on div "Undo checkin" at bounding box center [305, 310] width 166 height 55
click at [327, 78] on input "search" at bounding box center [410, 91] width 409 height 27
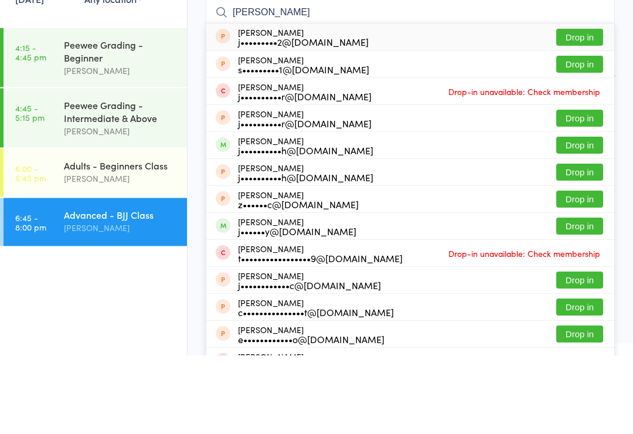
type input "[PERSON_NAME]"
click at [586, 297] on button "Drop in" at bounding box center [580, 305] width 47 height 17
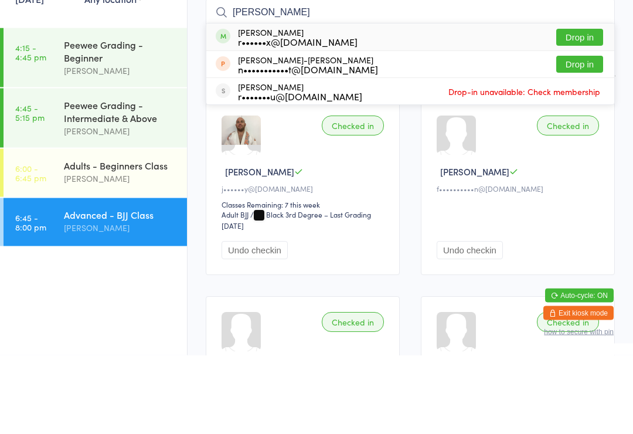
type input "[PERSON_NAME]"
click at [574, 124] on button "Drop in" at bounding box center [580, 116] width 47 height 17
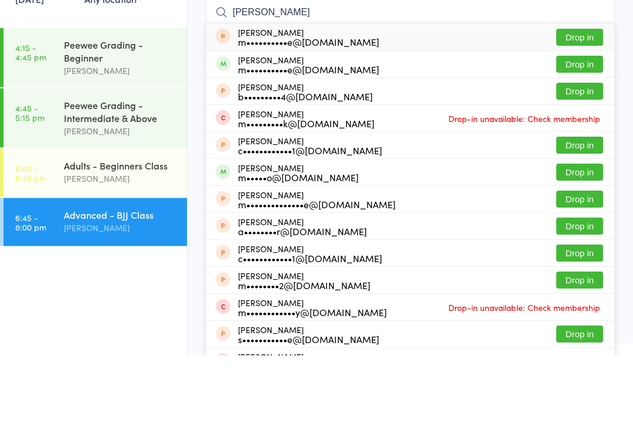
type input "[PERSON_NAME]"
click at [286, 125] on div "[PERSON_NAME] m••••••••••e@[DOMAIN_NAME]" at bounding box center [308, 116] width 141 height 19
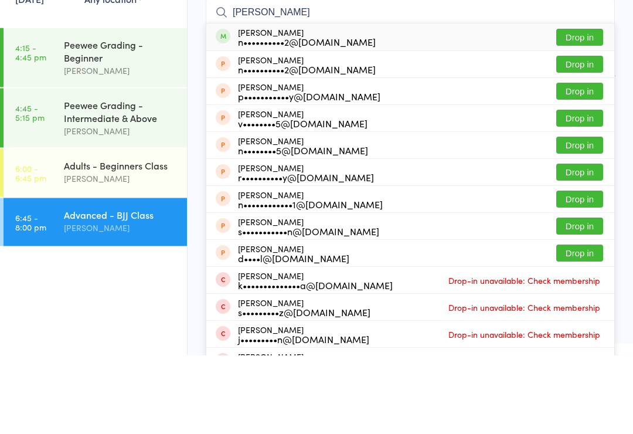
type input "[PERSON_NAME]"
click at [578, 125] on button "Drop in" at bounding box center [580, 116] width 47 height 17
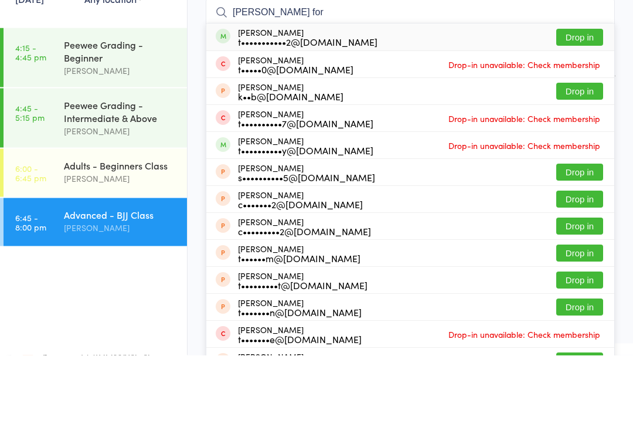
type input "[PERSON_NAME] for"
click at [587, 125] on button "Drop in" at bounding box center [580, 116] width 47 height 17
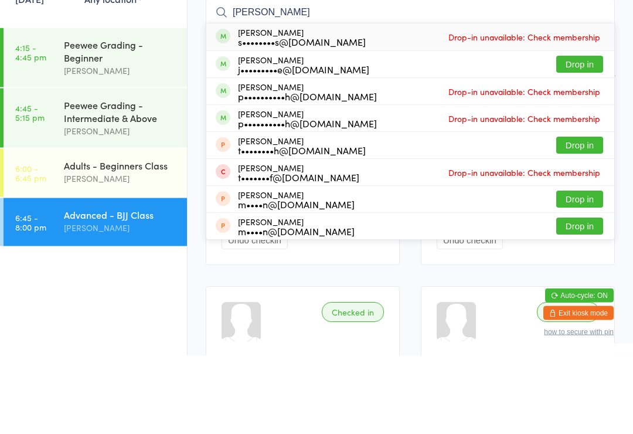
type input "[PERSON_NAME]"
click at [564, 152] on button "Drop in" at bounding box center [580, 143] width 47 height 17
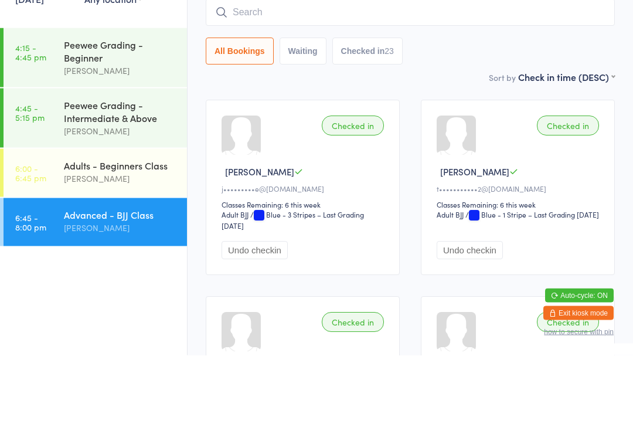
click at [406, 105] on input "search" at bounding box center [410, 91] width 409 height 27
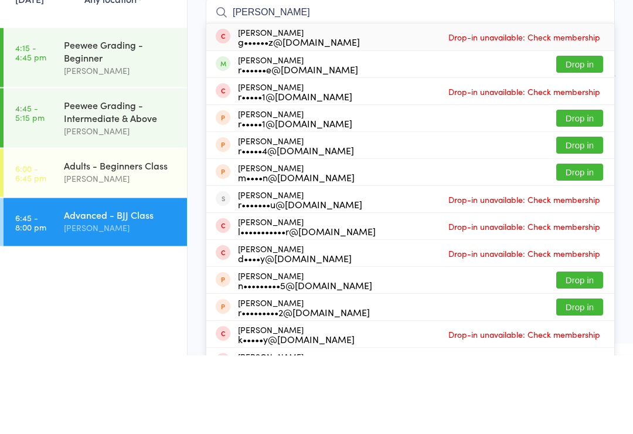
type input "[PERSON_NAME]"
click at [578, 135] on button "Drop in" at bounding box center [580, 143] width 47 height 17
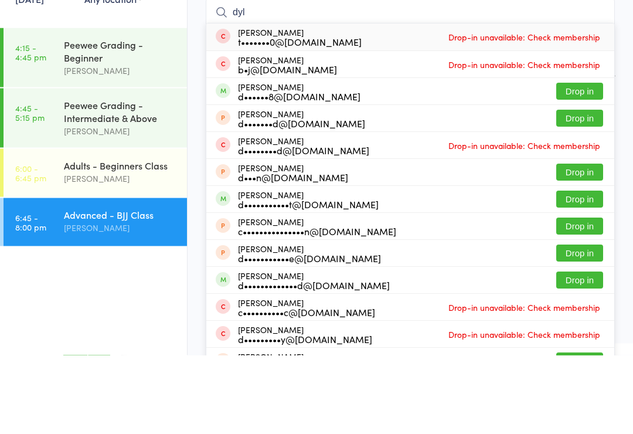
type input "dyl"
click at [565, 162] on button "Drop in" at bounding box center [580, 170] width 47 height 17
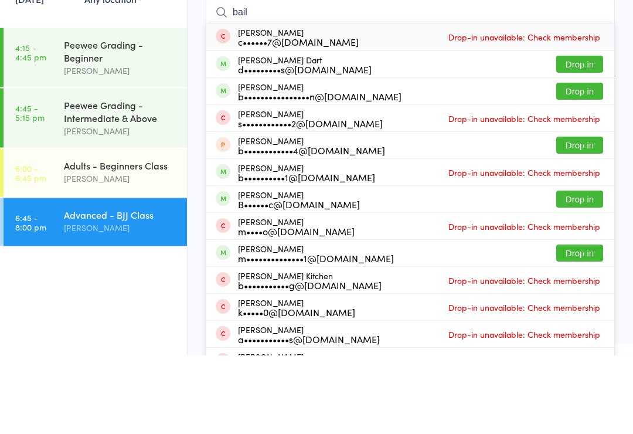
type input "bail"
click at [591, 135] on button "Drop in" at bounding box center [580, 143] width 47 height 17
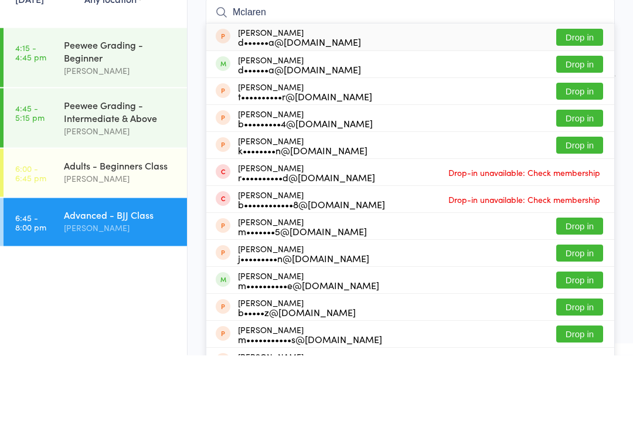
type input "Mclaren"
click at [565, 108] on button "Drop in" at bounding box center [580, 116] width 47 height 17
